Goal: Transaction & Acquisition: Purchase product/service

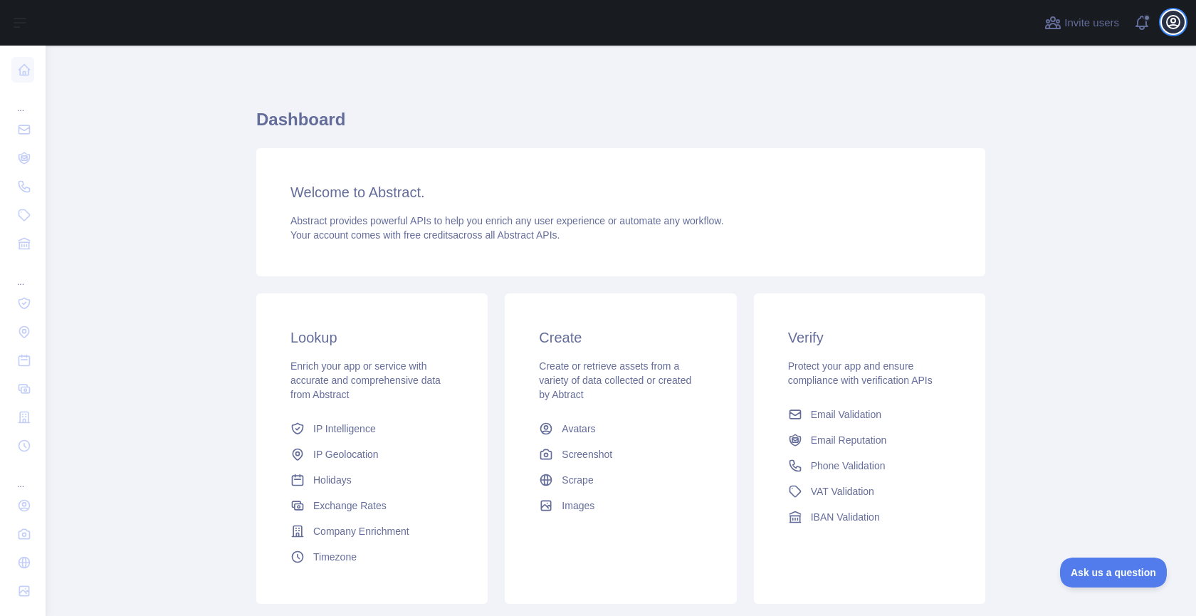
click at [1176, 26] on icon "button" at bounding box center [1172, 22] width 13 height 13
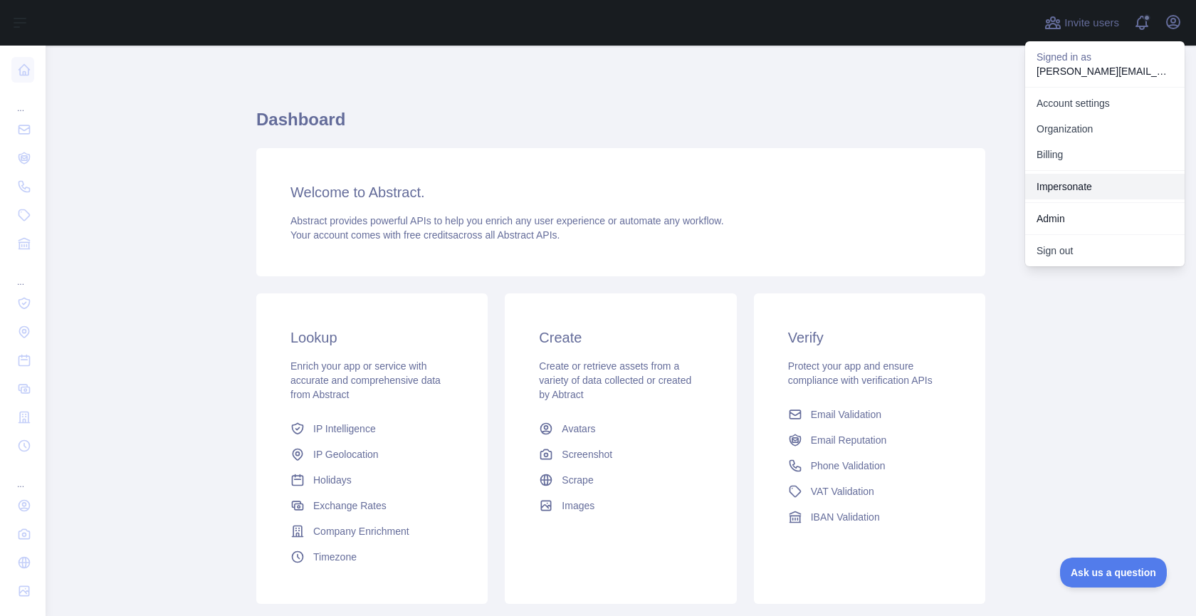
click at [1079, 188] on link "Impersonate" at bounding box center [1104, 187] width 159 height 26
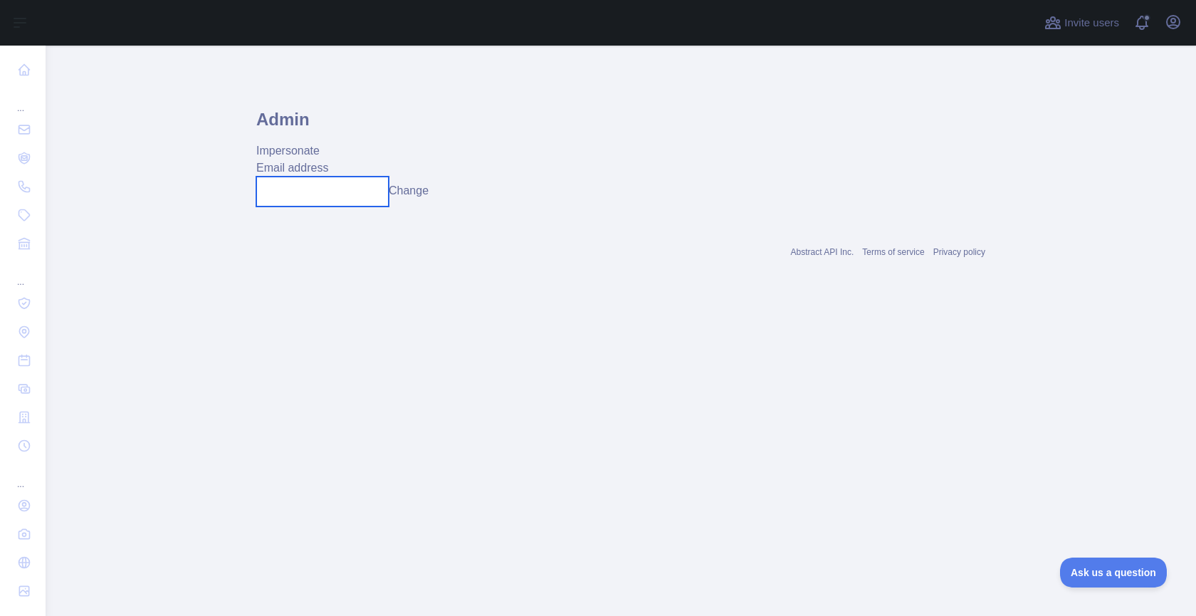
click at [357, 192] on input "text" at bounding box center [322, 191] width 132 height 30
paste input "**********"
type input "**********"
click at [415, 191] on button "Change" at bounding box center [409, 190] width 40 height 17
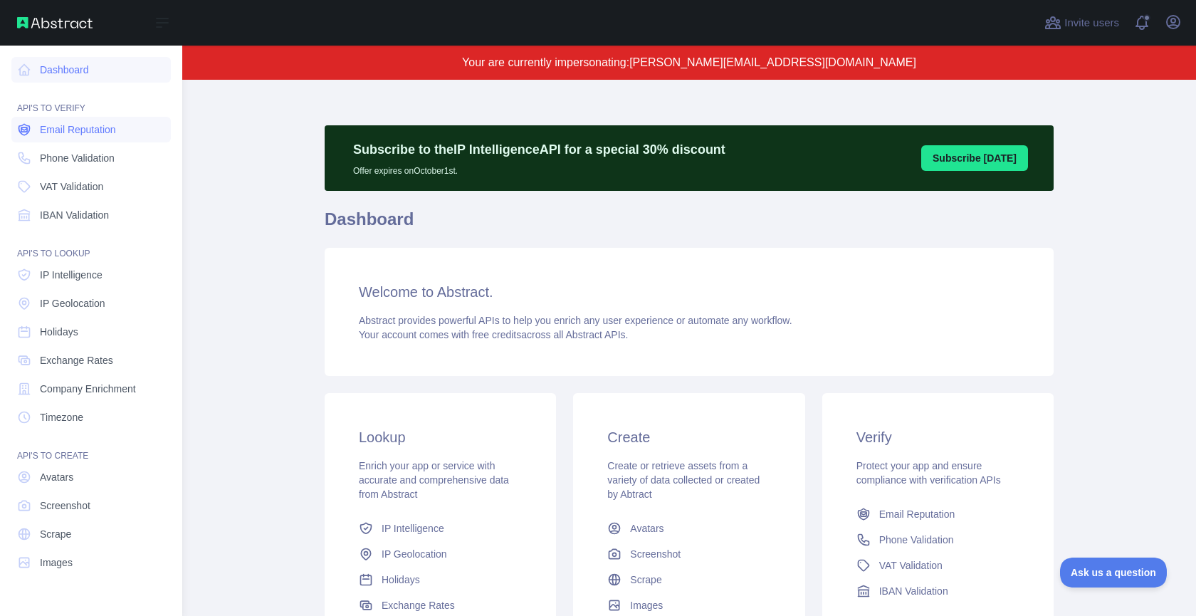
click at [101, 122] on span "Email Reputation" at bounding box center [78, 129] width 76 height 14
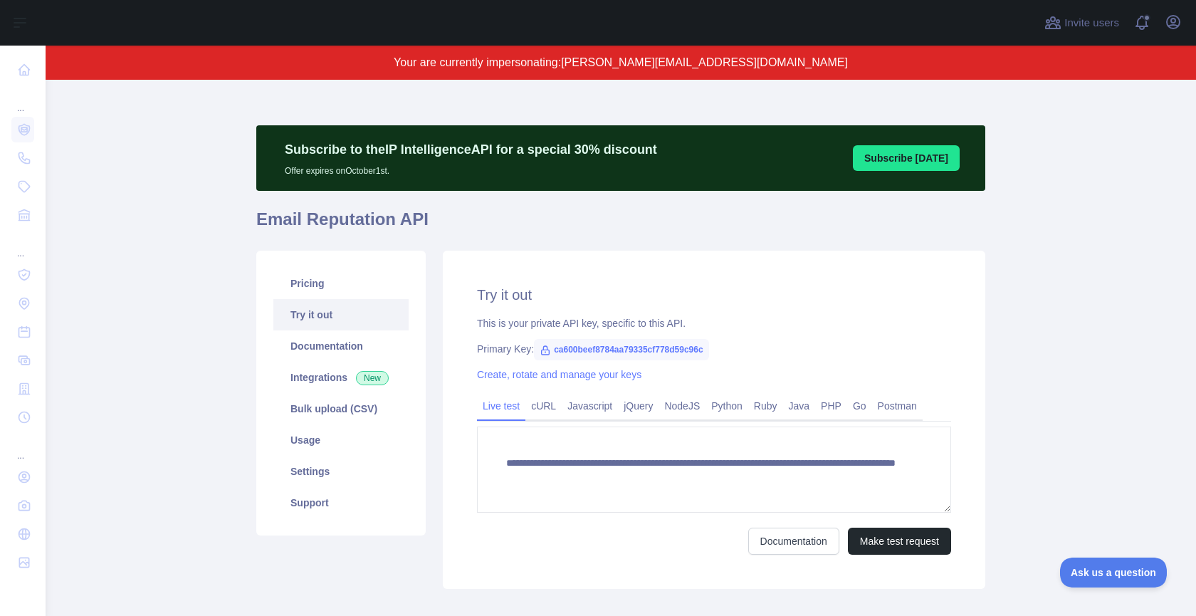
click at [346, 266] on div "Pricing Try it out Documentation Integrations New Bulk upload (CSV) Usage Setti…" at bounding box center [340, 392] width 169 height 285
drag, startPoint x: 345, startPoint y: 277, endPoint x: 468, endPoint y: 325, distance: 131.6
click at [345, 277] on link "Pricing" at bounding box center [340, 283] width 135 height 31
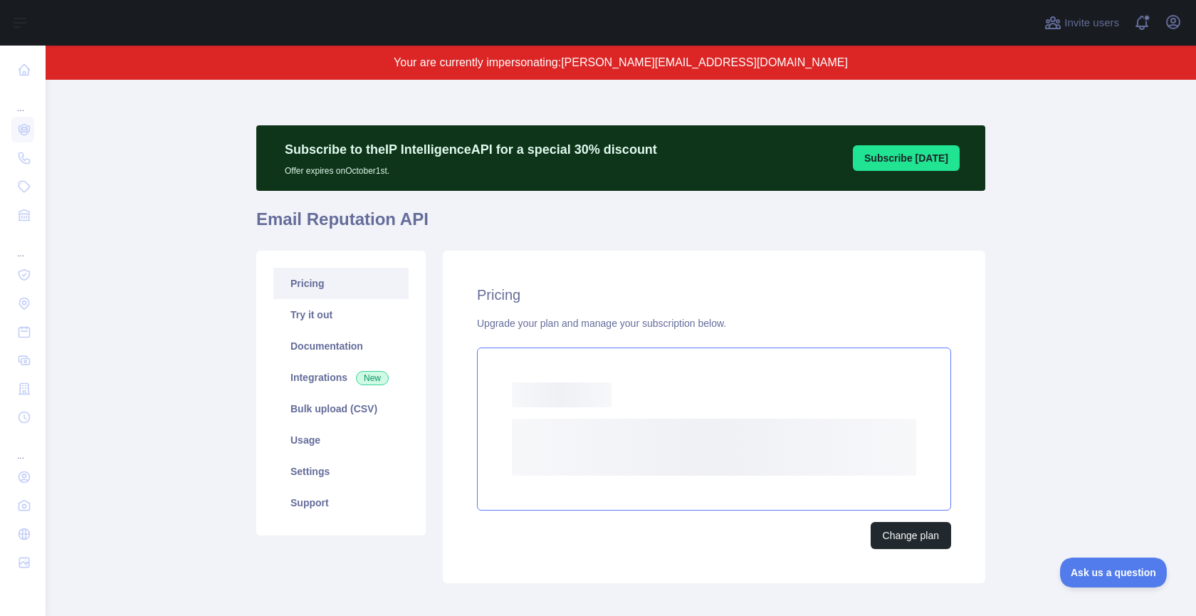
click at [579, 428] on rect at bounding box center [714, 446] width 404 height 57
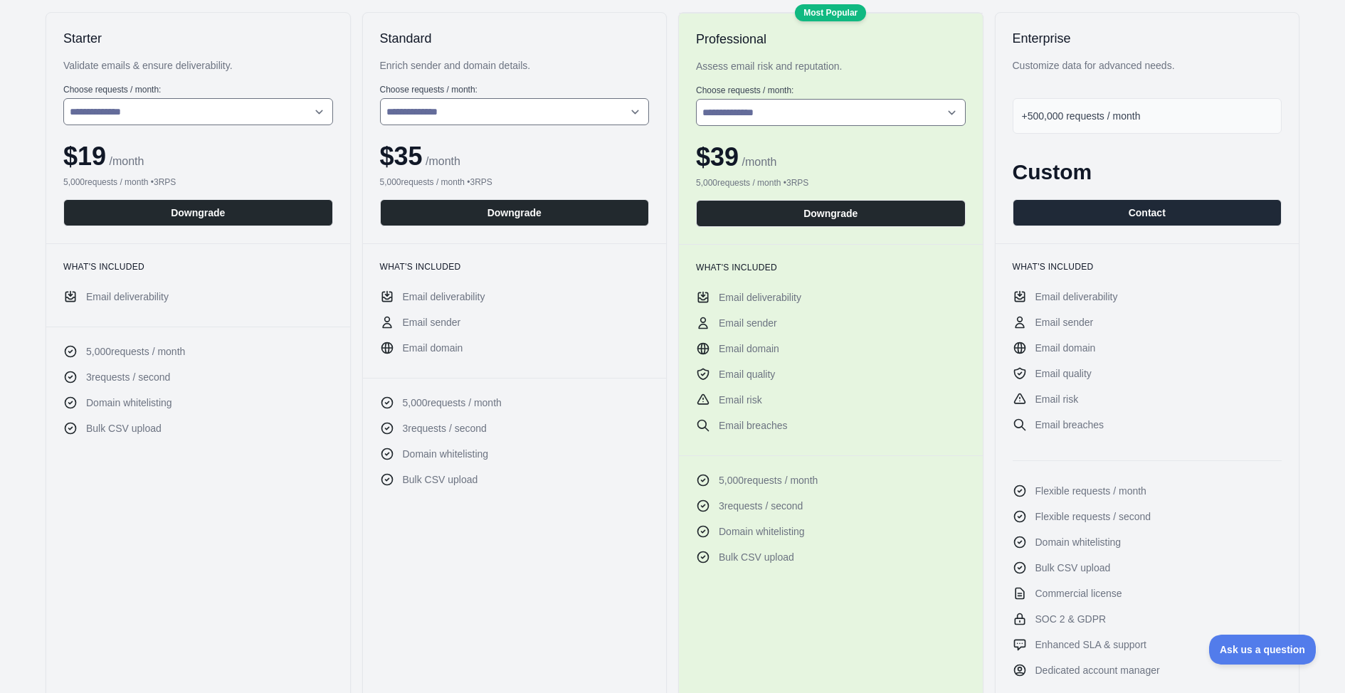
scroll to position [243, 0]
